Goal: Task Accomplishment & Management: Manage account settings

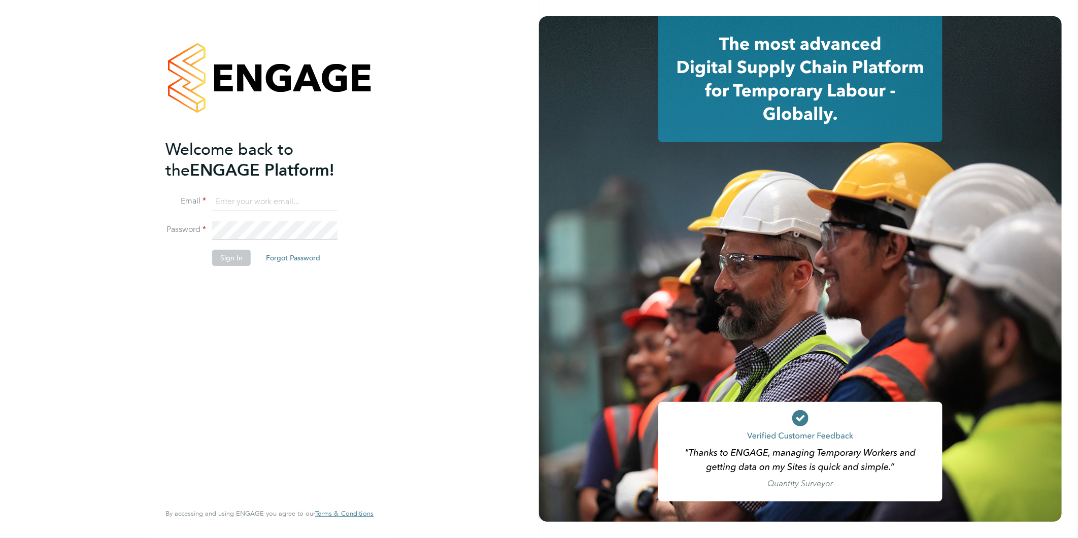
type input "claire@alliancemsp.co.uk"
click at [231, 258] on button "Sign In" at bounding box center [231, 258] width 39 height 16
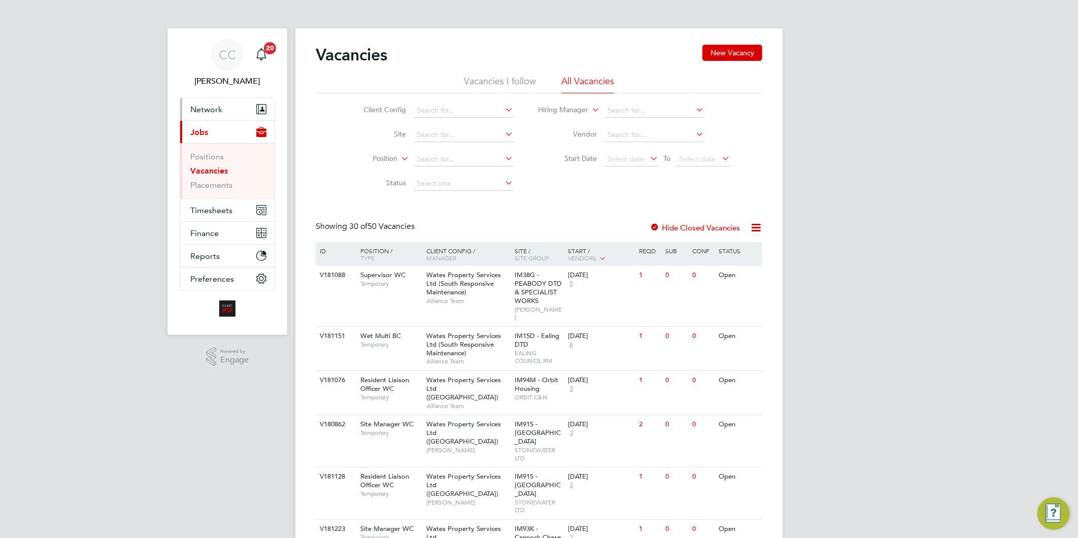
click at [214, 110] on span "Network" at bounding box center [206, 110] width 32 height 10
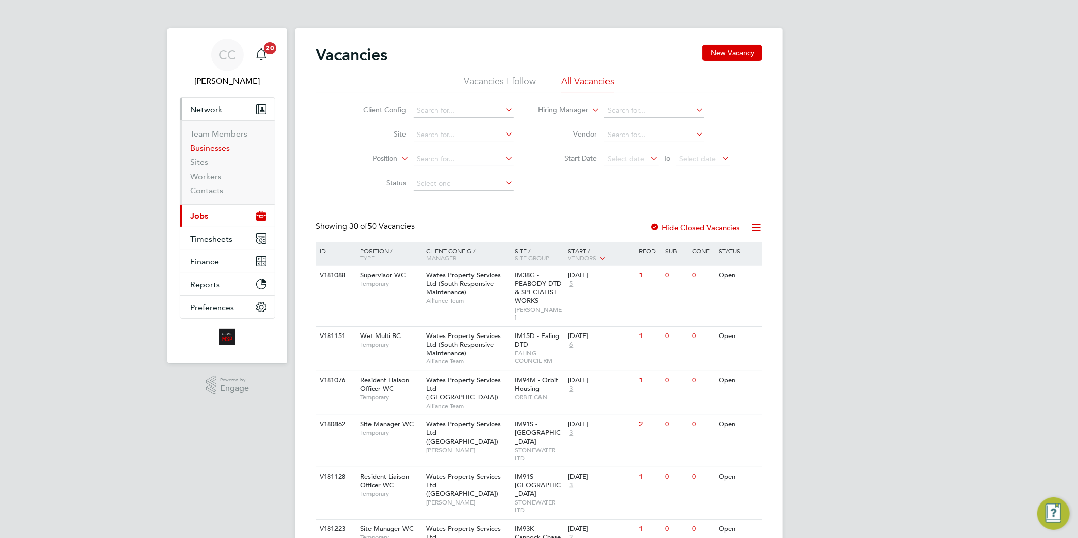
click at [214, 145] on link "Businesses" at bounding box center [210, 148] width 40 height 10
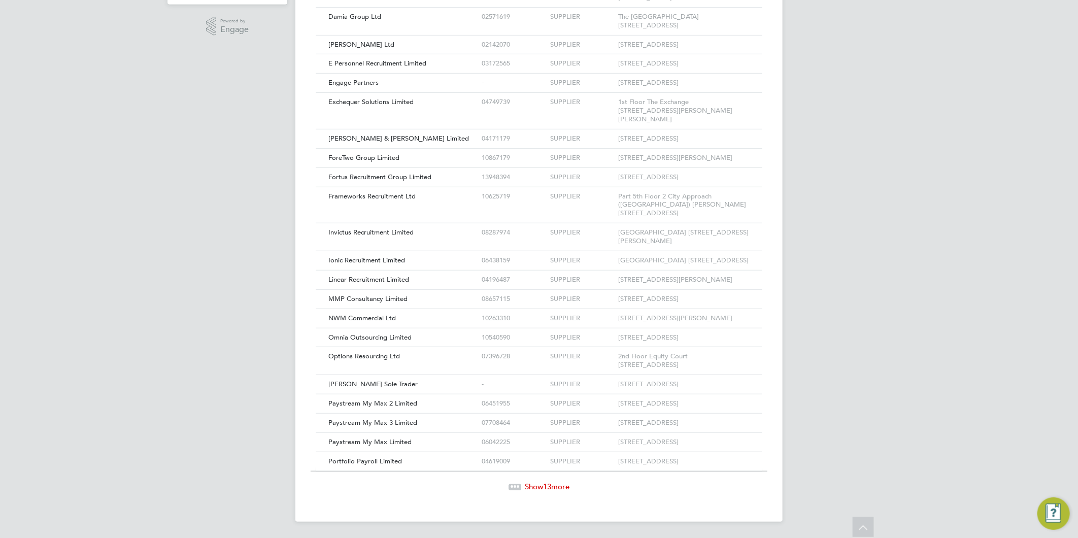
click at [567, 486] on span "Show 13 more" at bounding box center [547, 487] width 45 height 10
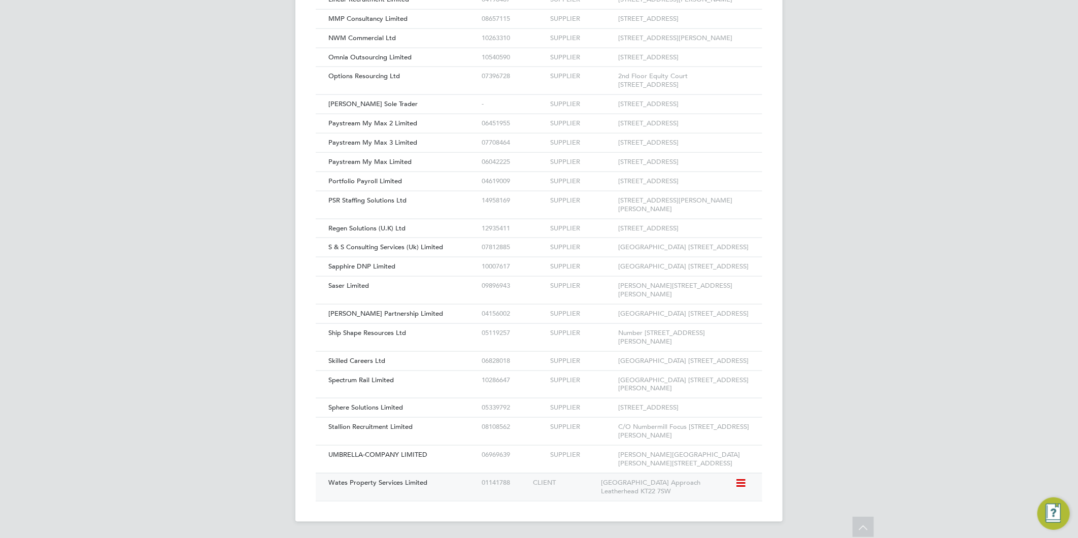
click at [424, 480] on span "Wates Property Services Limited" at bounding box center [377, 482] width 99 height 9
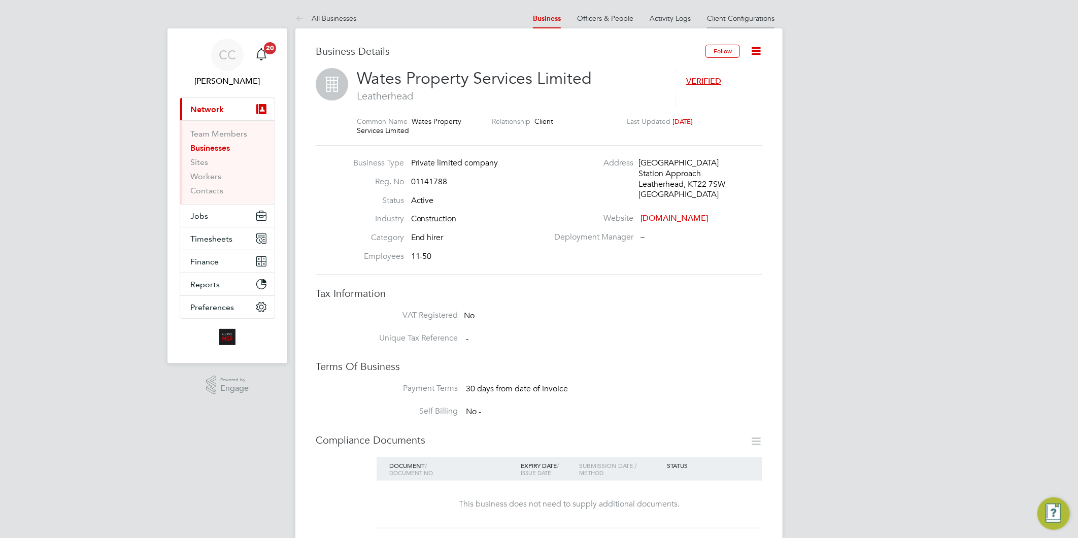
click at [728, 16] on link "Client Configurations" at bounding box center [741, 18] width 68 height 9
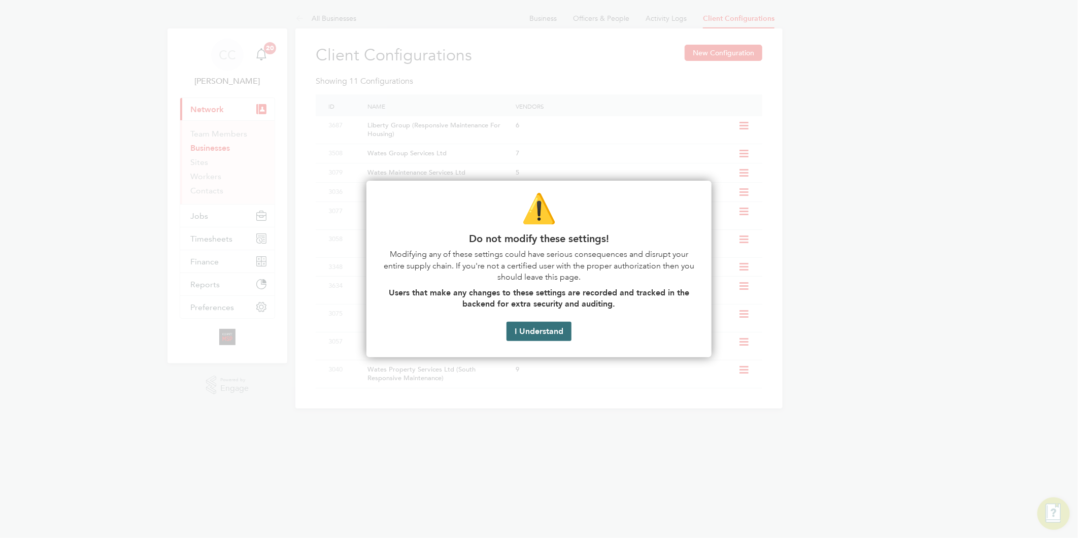
click at [544, 327] on button "I Understand" at bounding box center [539, 331] width 65 height 19
click at [545, 333] on button "I Understand" at bounding box center [539, 331] width 65 height 19
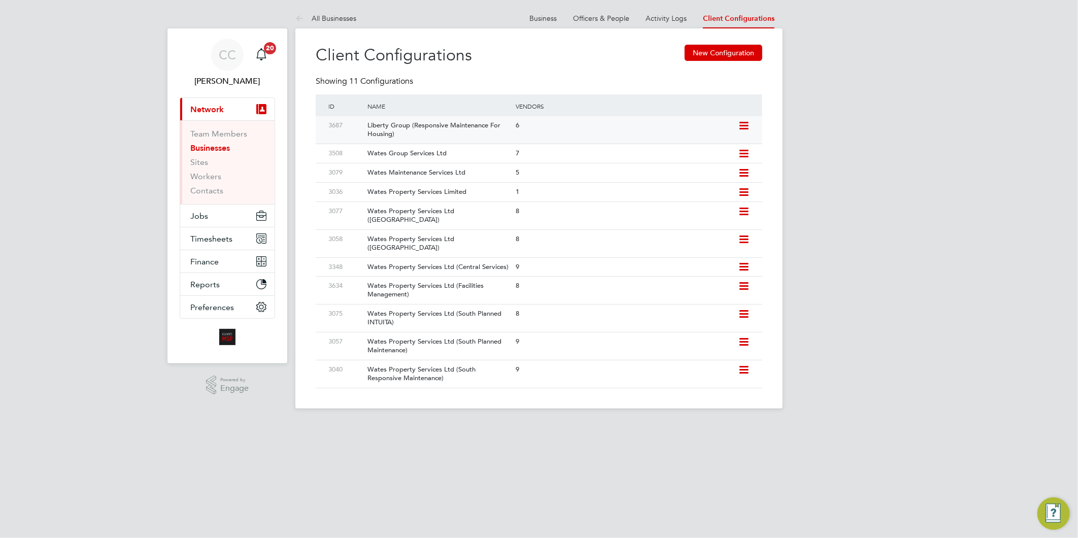
click at [694, 131] on div "6" at bounding box center [625, 125] width 222 height 19
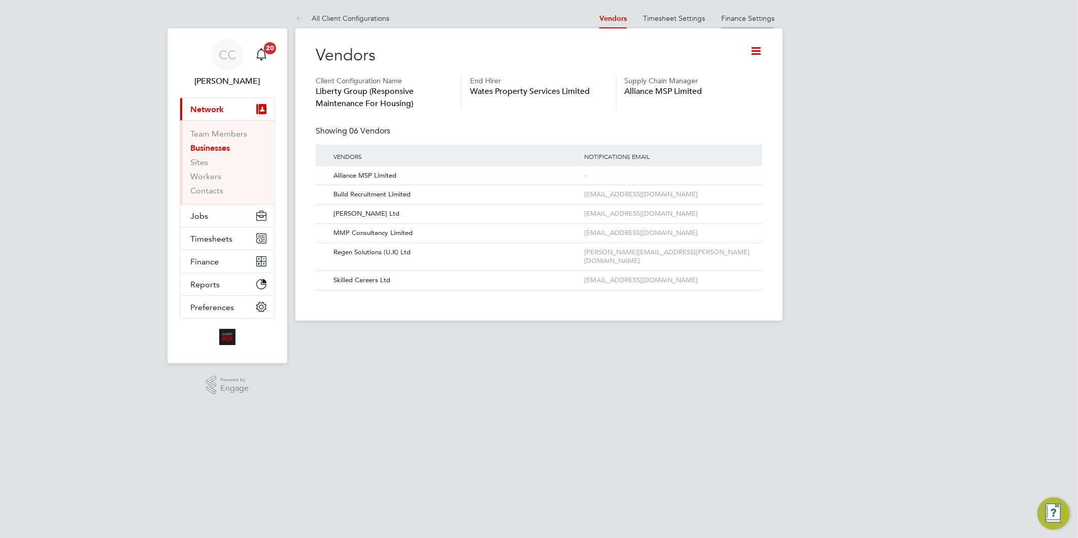
click at [745, 17] on link "Finance Settings" at bounding box center [747, 18] width 53 height 9
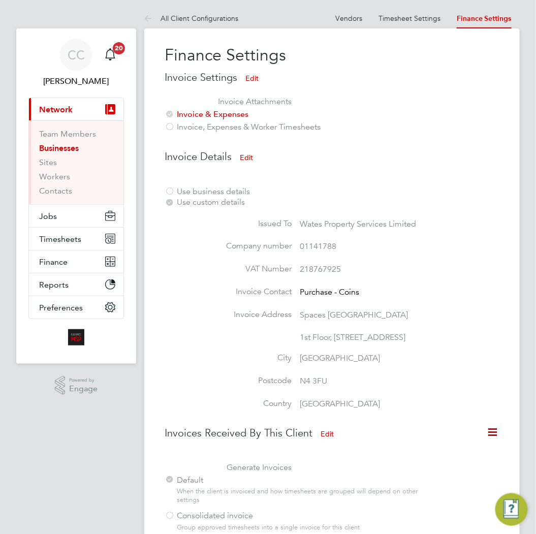
drag, startPoint x: 407, startPoint y: 246, endPoint x: 402, endPoint y: 240, distance: 7.5
click at [404, 244] on li "Company number 01141788" at bounding box center [319, 252] width 311 height 23
click at [251, 158] on button "Edit" at bounding box center [245, 157] width 29 height 16
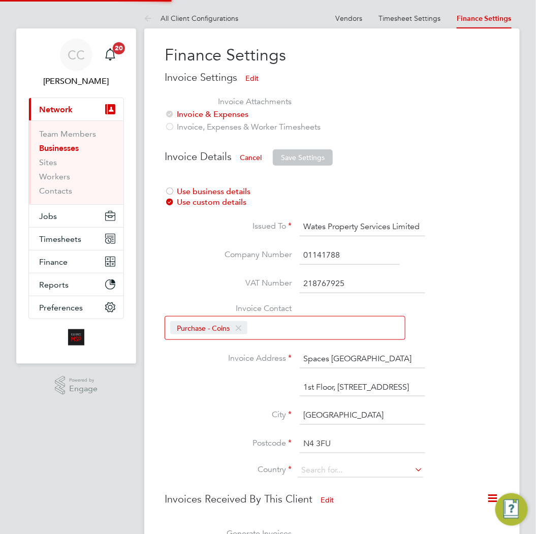
type input "United Kingdom"
click at [338, 255] on input "01141788" at bounding box center [349, 255] width 100 height 18
click at [366, 284] on input "218767925" at bounding box center [361, 284] width 125 height 18
click at [454, 201] on li "Use business details Use custom details" at bounding box center [331, 197] width 335 height 42
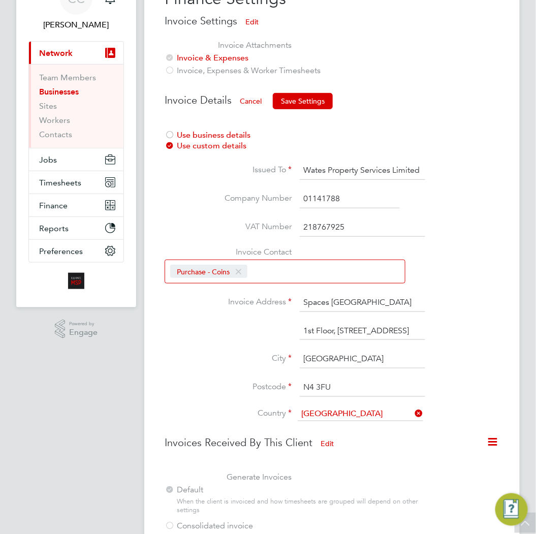
click at [259, 96] on button "Cancel" at bounding box center [250, 101] width 38 height 16
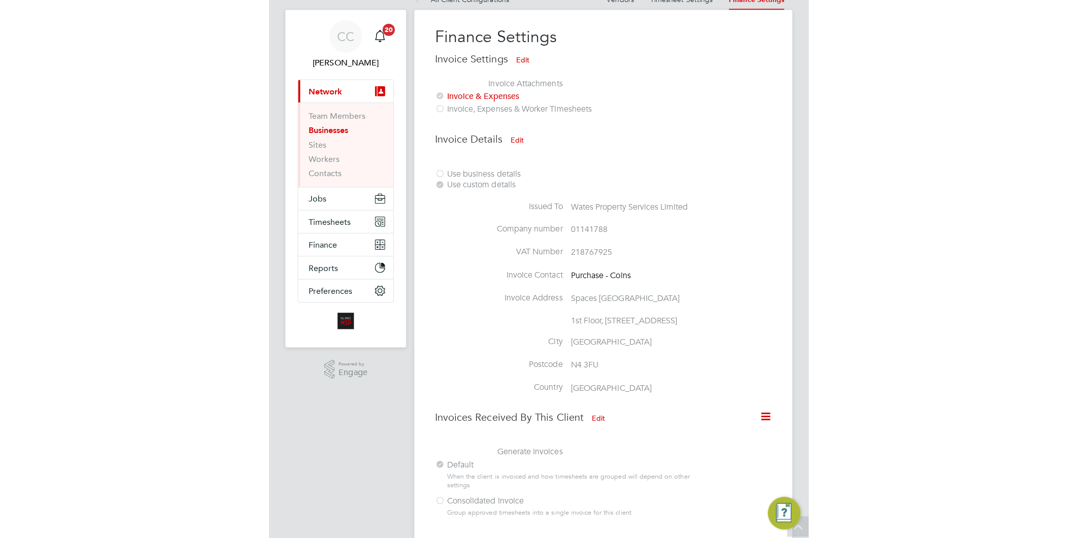
scroll to position [0, 0]
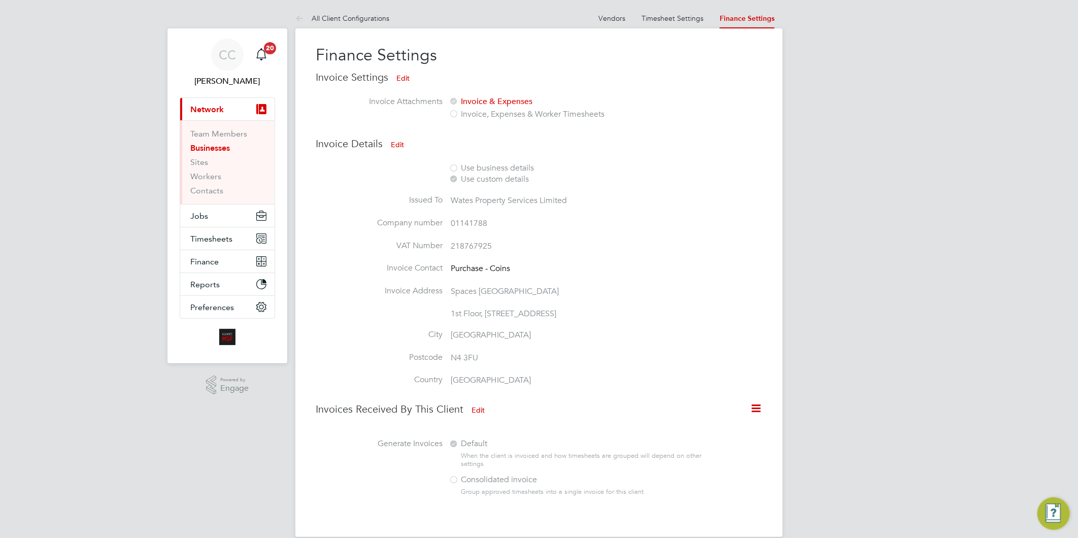
click at [402, 146] on button "Edit" at bounding box center [397, 145] width 29 height 16
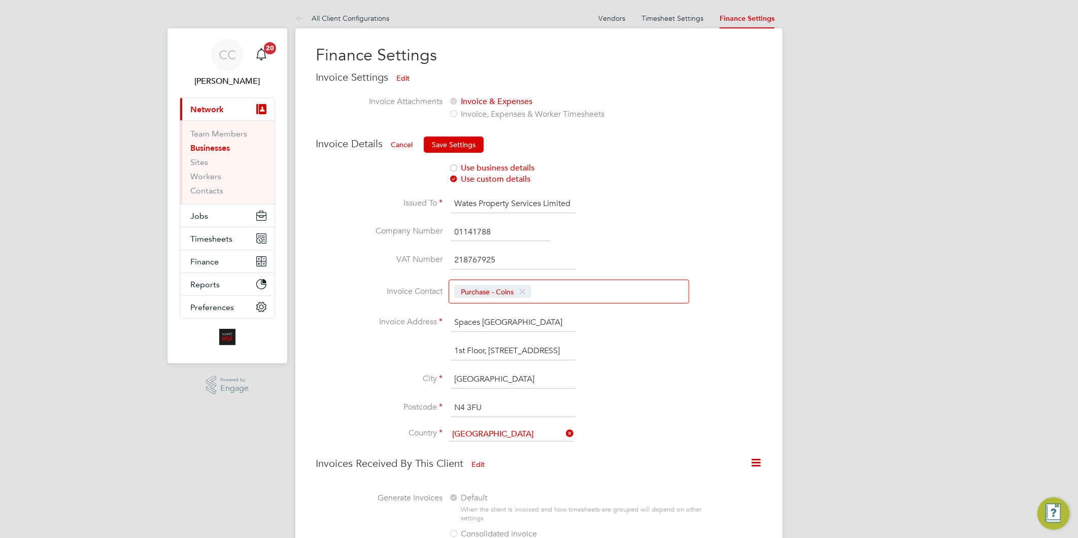
click at [506, 228] on input "01141788" at bounding box center [501, 232] width 100 height 18
type input "0"
type input "08259035"
click at [509, 255] on input "218767925" at bounding box center [513, 260] width 125 height 18
type input "2"
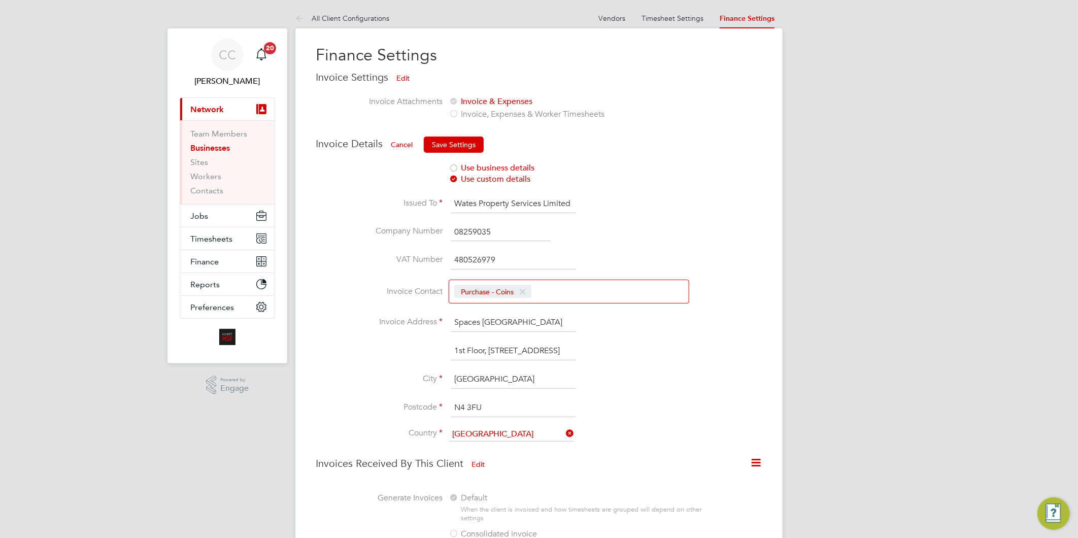
type input "480526979"
drag, startPoint x: 572, startPoint y: 202, endPoint x: 457, endPoint y: 194, distance: 115.0
click at [457, 195] on input "Wates Property Services Limited" at bounding box center [513, 204] width 125 height 18
click at [453, 206] on input "City West Works" at bounding box center [513, 204] width 125 height 18
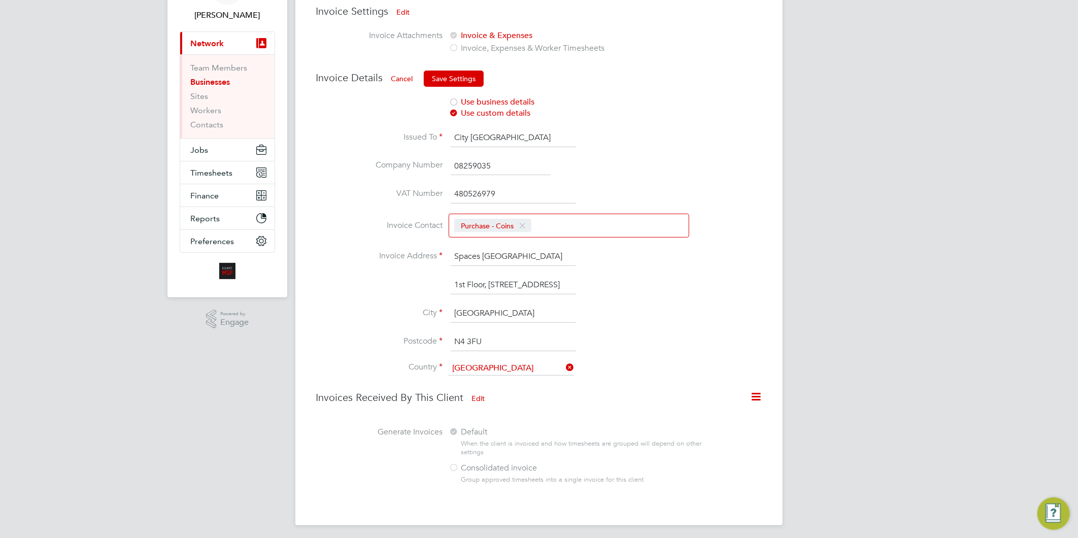
scroll to position [69, 0]
type input "City West Works"
click at [462, 69] on button "Save Settings" at bounding box center [454, 76] width 60 height 16
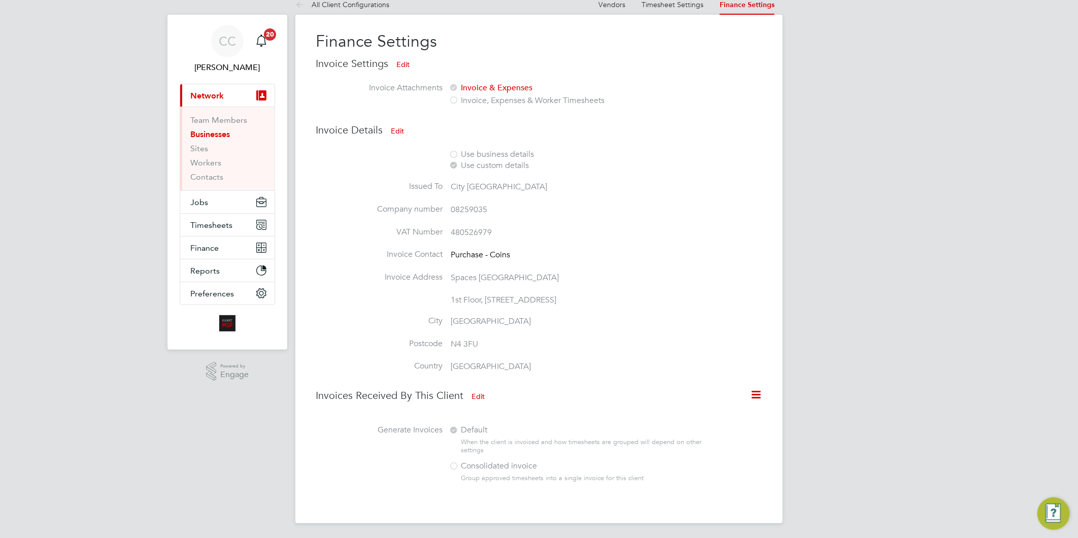
scroll to position [0, 0]
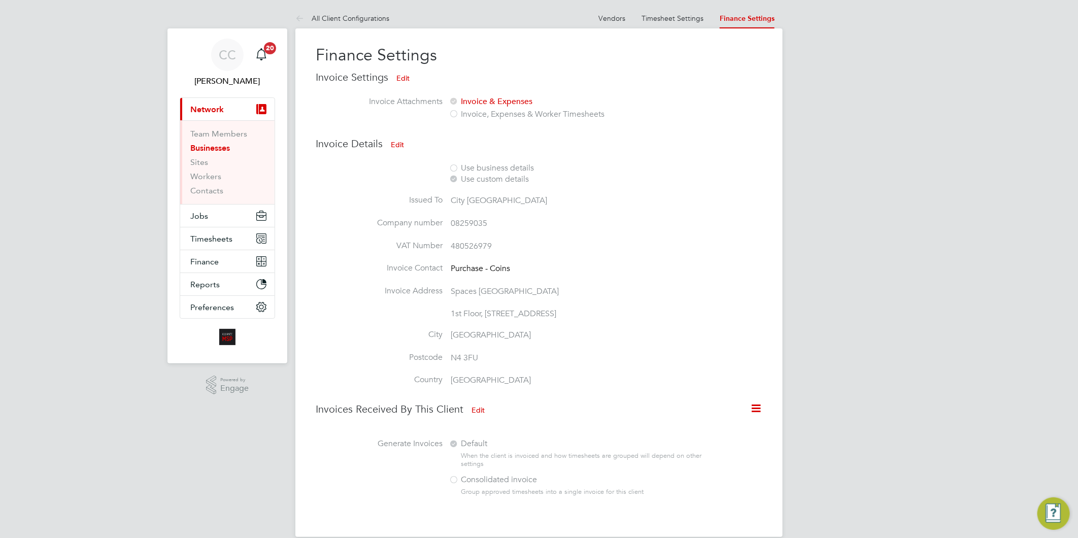
drag, startPoint x: 896, startPoint y: 146, endPoint x: 798, endPoint y: 100, distance: 108.1
click at [896, 145] on div "CC Claire Compton Notifications 20 Applications: Current page: Network Team Mem…" at bounding box center [539, 276] width 1078 height 553
click at [683, 17] on link "Timesheet Settings" at bounding box center [673, 18] width 62 height 9
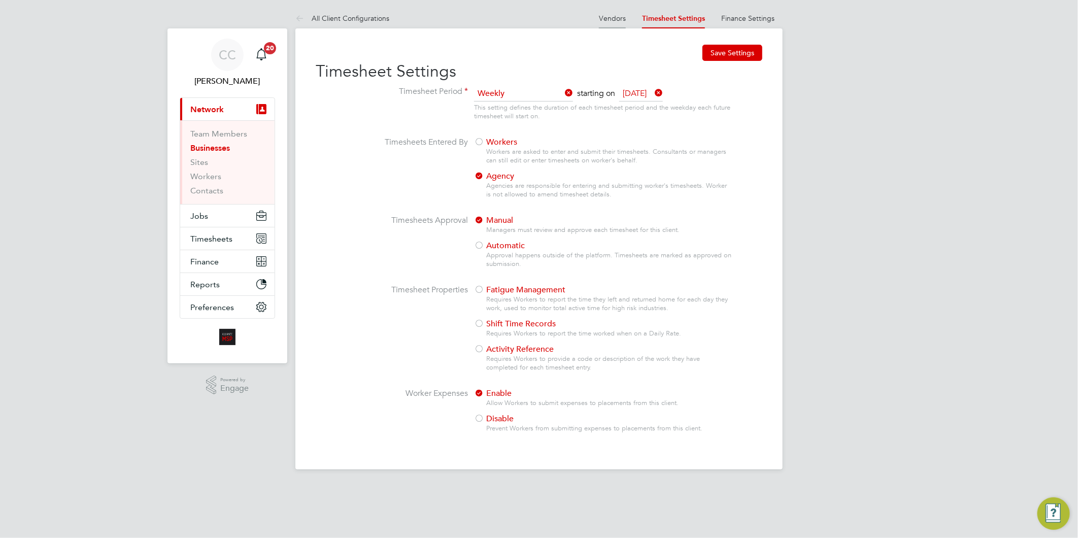
click at [612, 14] on link "Vendors" at bounding box center [612, 18] width 27 height 9
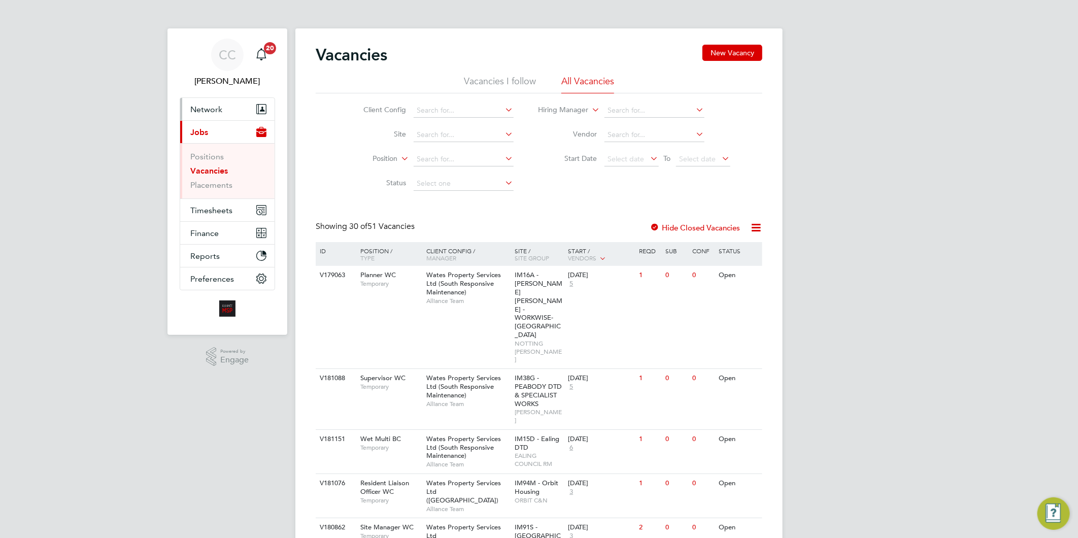
click at [213, 113] on span "Network" at bounding box center [206, 110] width 32 height 10
